Goal: Navigation & Orientation: Find specific page/section

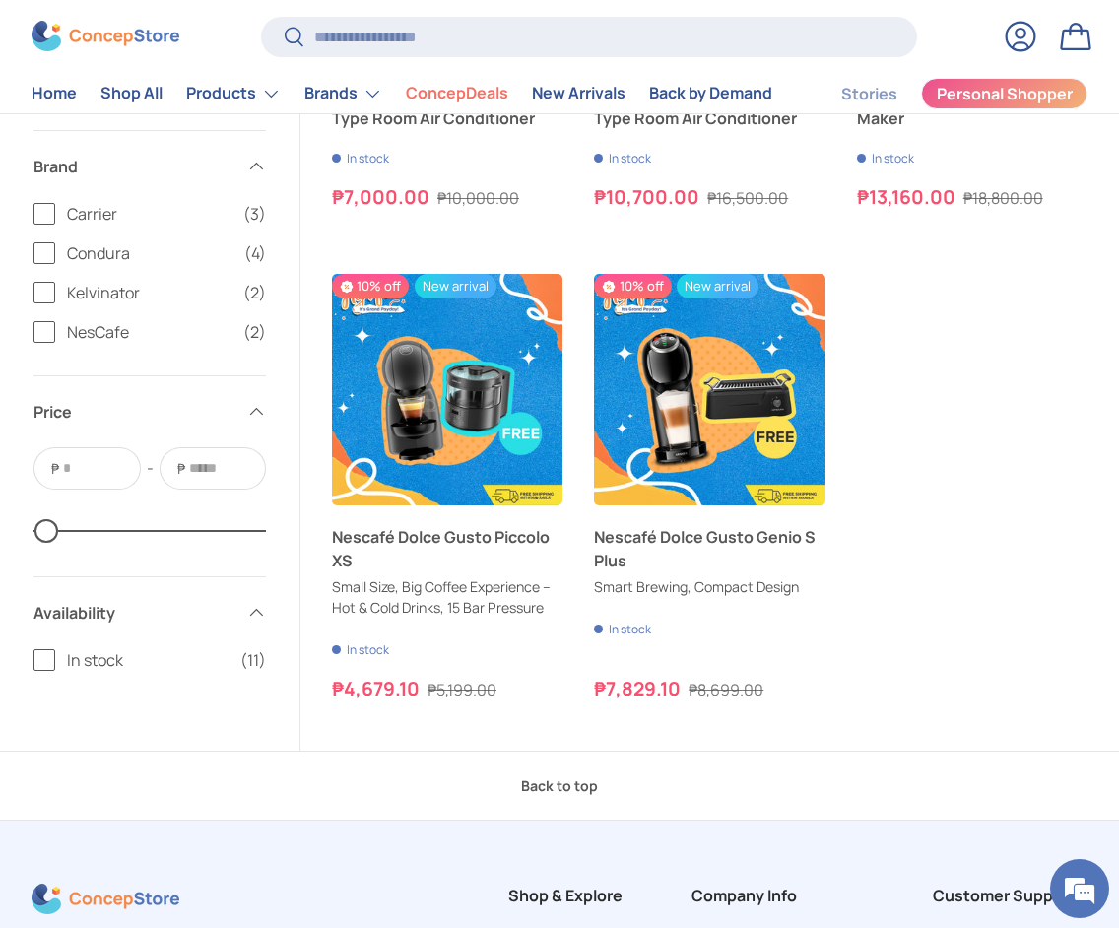
scroll to position [2070, 0]
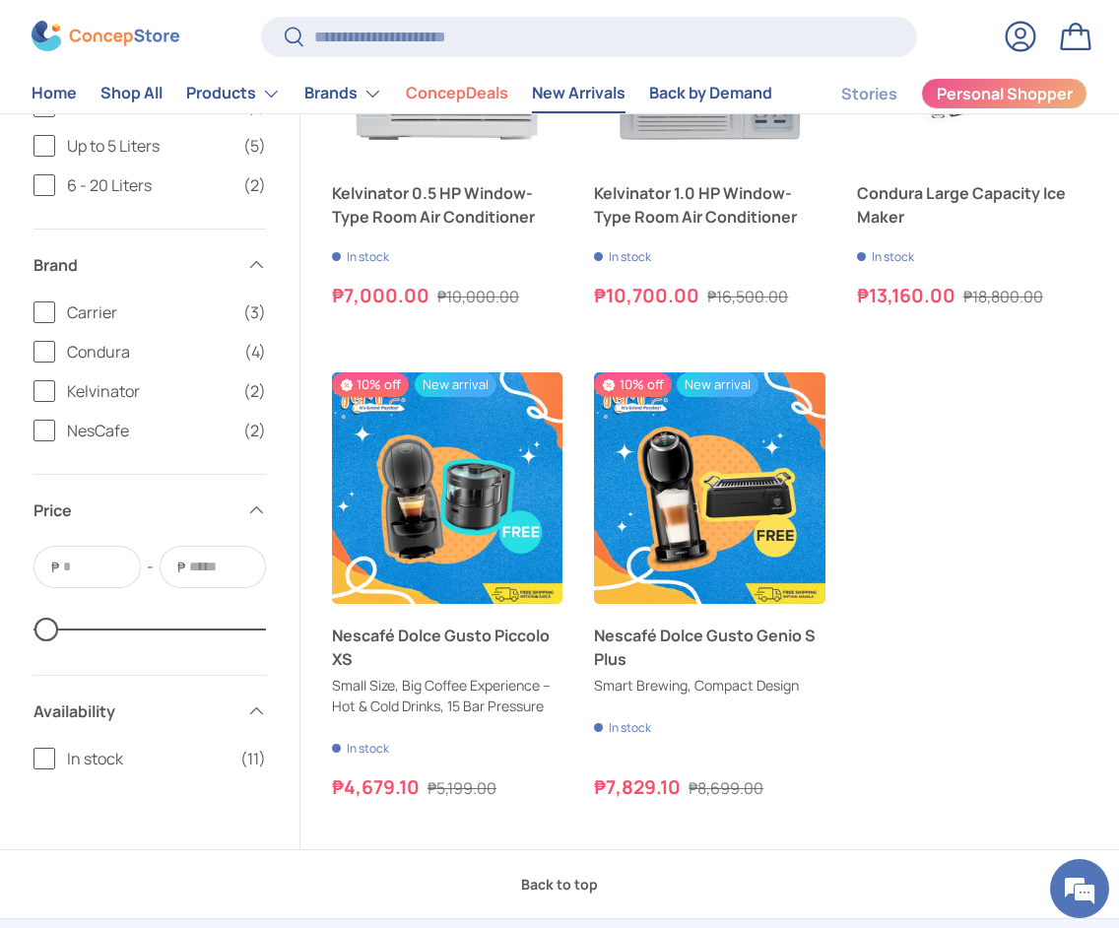
click at [562, 86] on link "New Arrivals" at bounding box center [579, 94] width 94 height 38
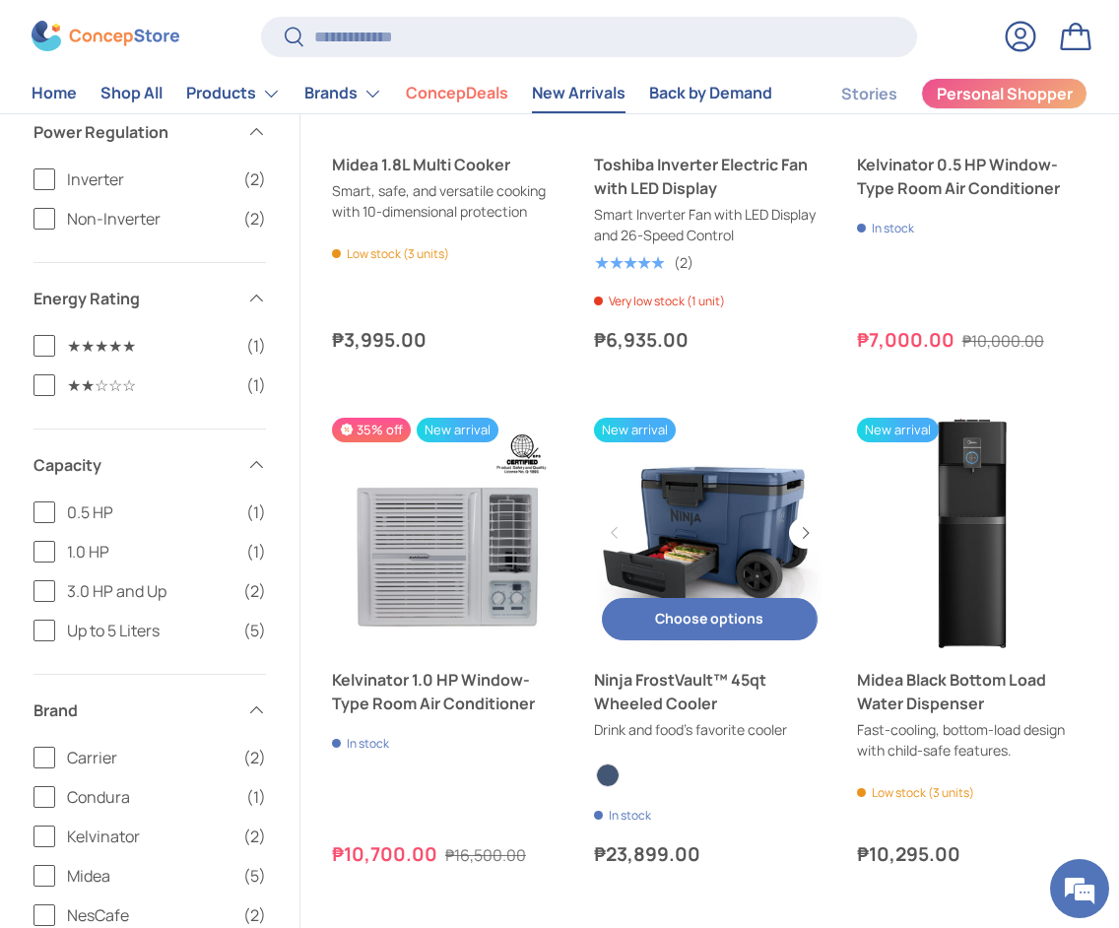
scroll to position [2069, 0]
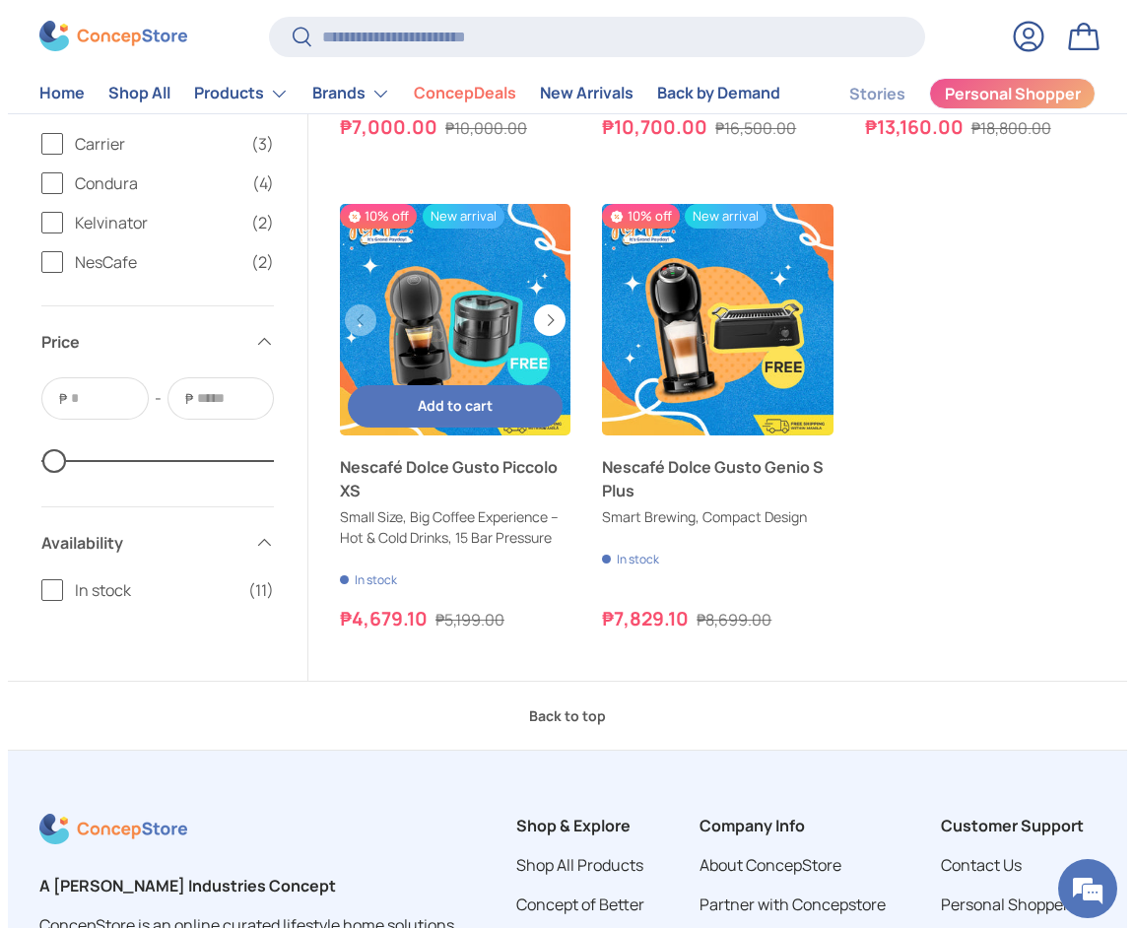
scroll to position [2169, 0]
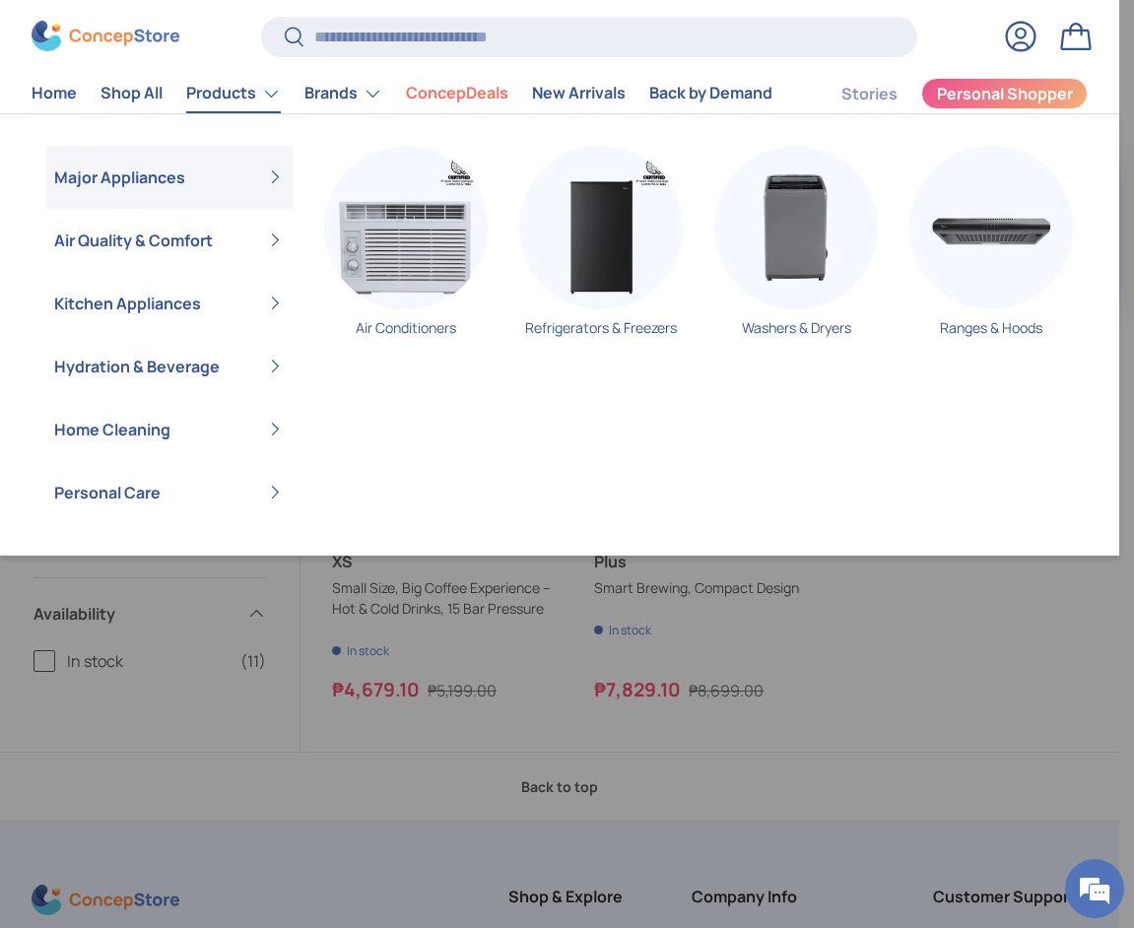
click at [231, 94] on link "Products" at bounding box center [233, 93] width 95 height 39
click at [594, 256] on img "Primary" at bounding box center [601, 228] width 164 height 164
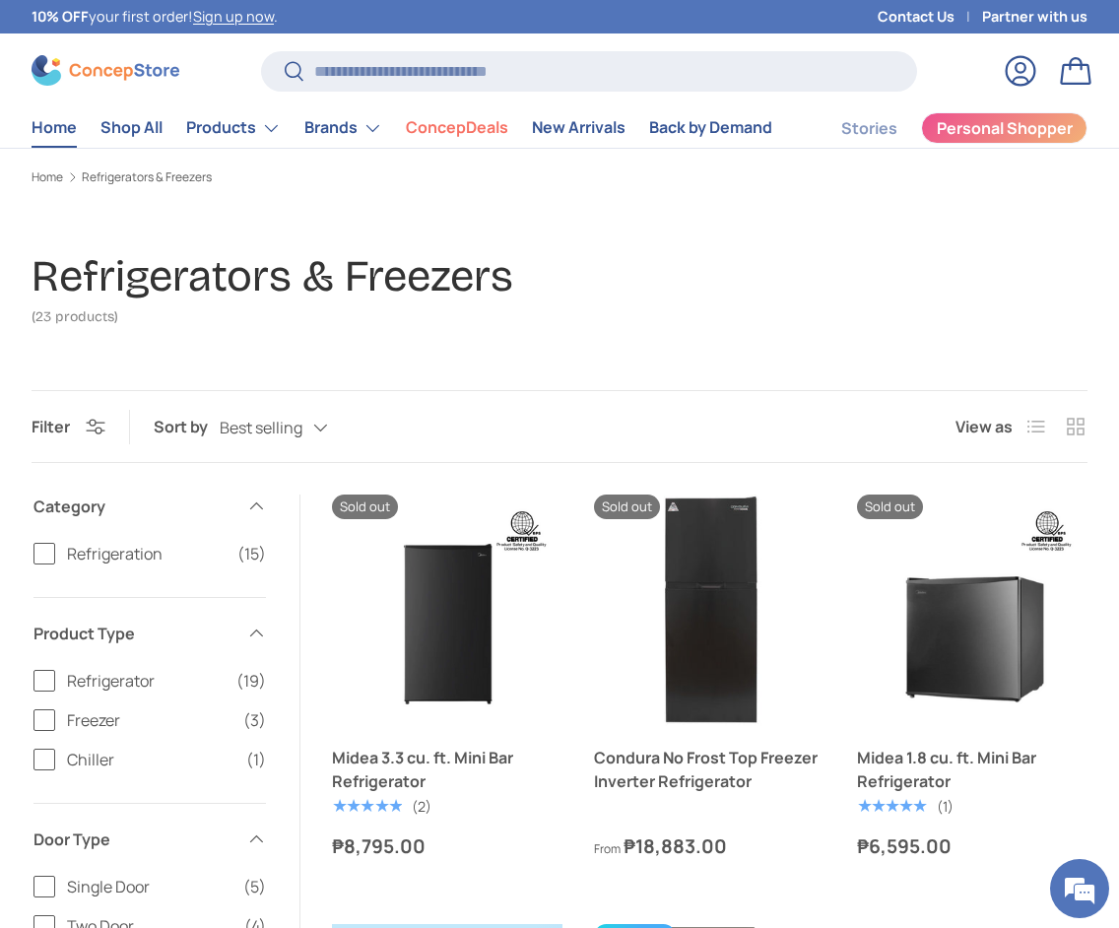
click at [45, 126] on link "Home" at bounding box center [54, 127] width 45 height 38
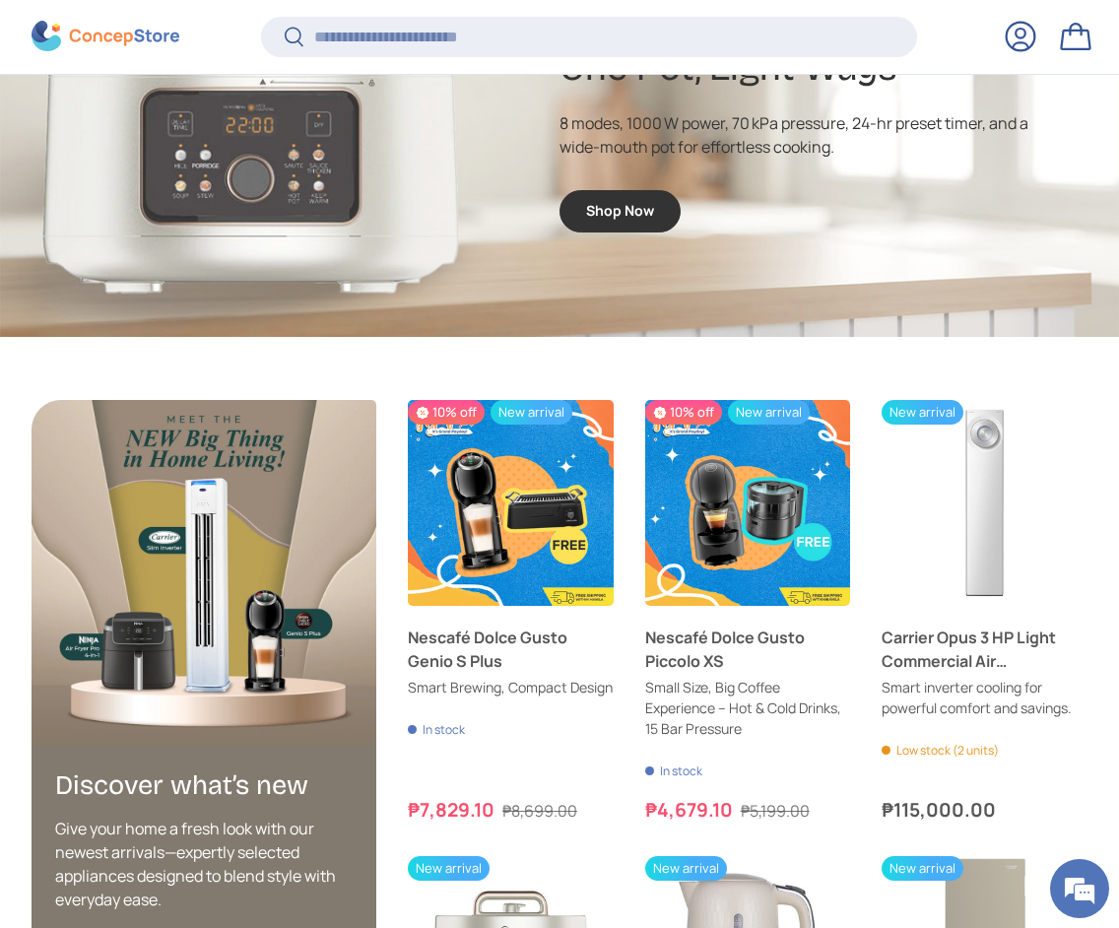
scroll to position [3563, 0]
